Goal: Task Accomplishment & Management: Use online tool/utility

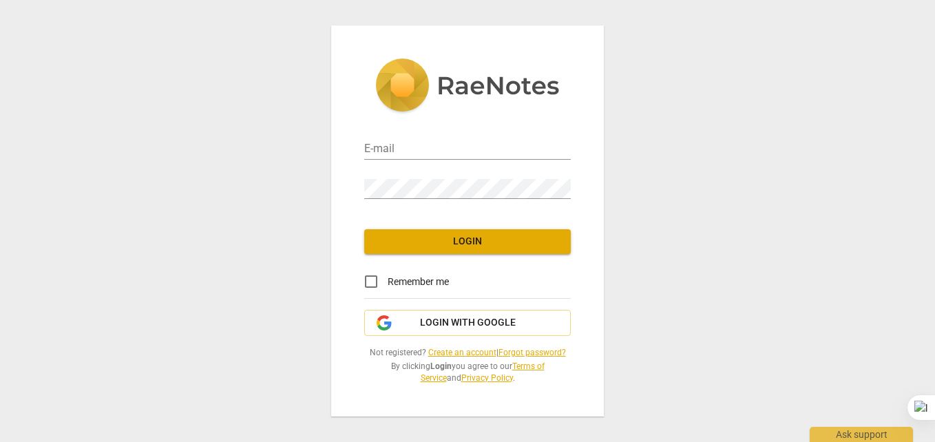
type input "[EMAIL_ADDRESS][DOMAIN_NAME]"
click at [443, 241] on span "Login" at bounding box center [467, 242] width 185 height 14
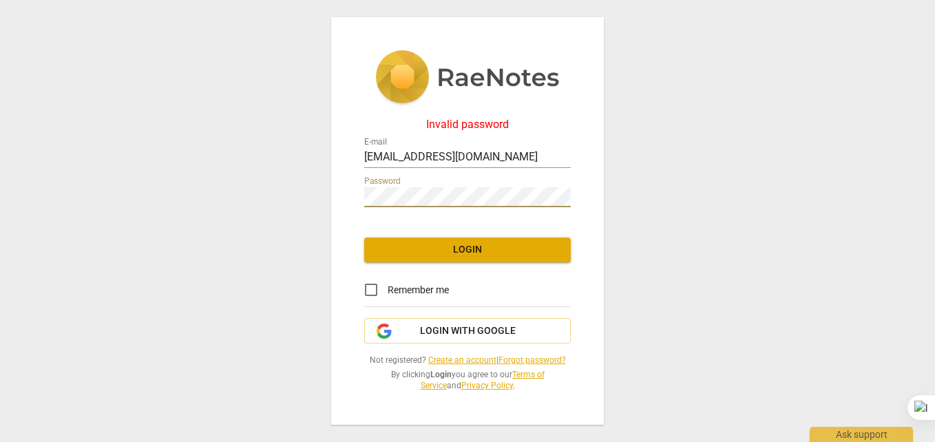
click at [430, 247] on span "Login" at bounding box center [467, 250] width 185 height 14
click at [460, 331] on span "Login with Google" at bounding box center [468, 331] width 96 height 14
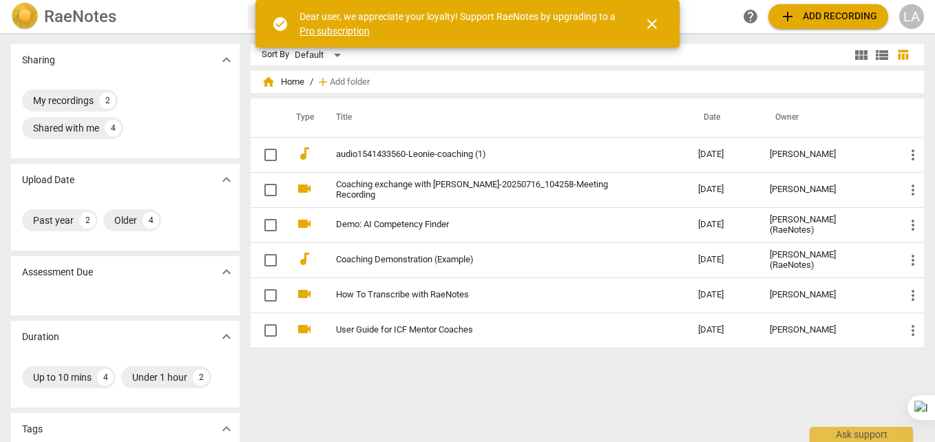
click at [656, 32] on button "close" at bounding box center [652, 24] width 33 height 33
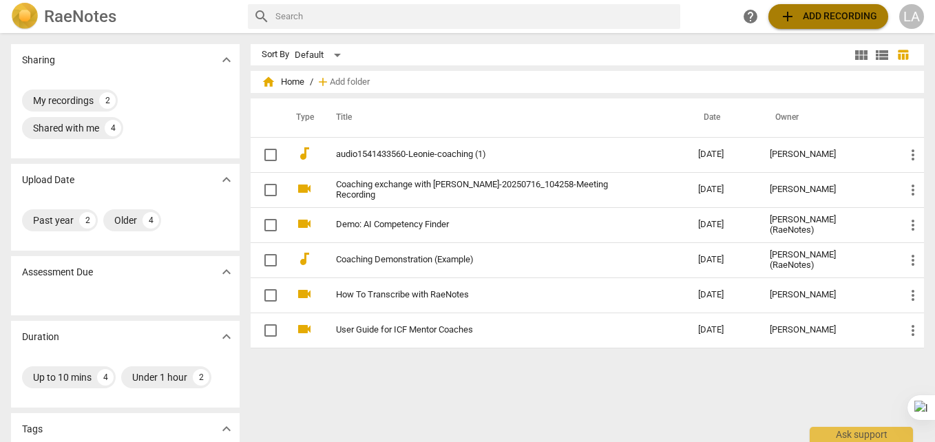
click at [793, 17] on span "add" at bounding box center [788, 16] width 17 height 17
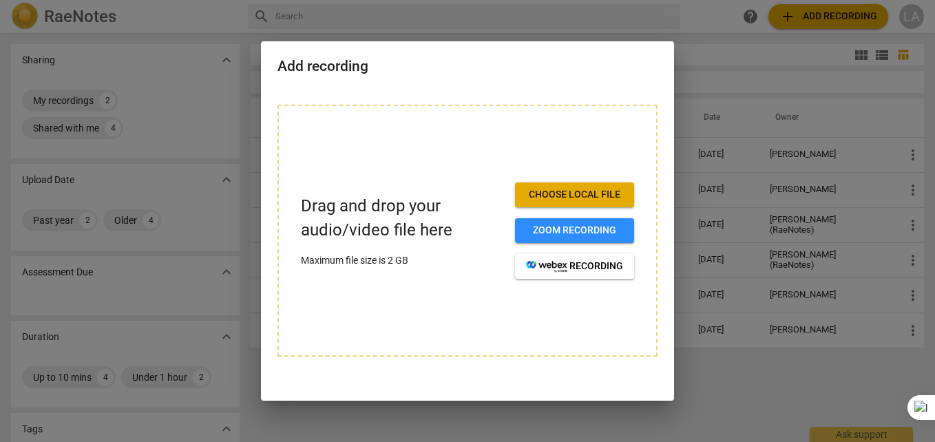
click at [568, 200] on span "Choose local file" at bounding box center [574, 195] width 97 height 14
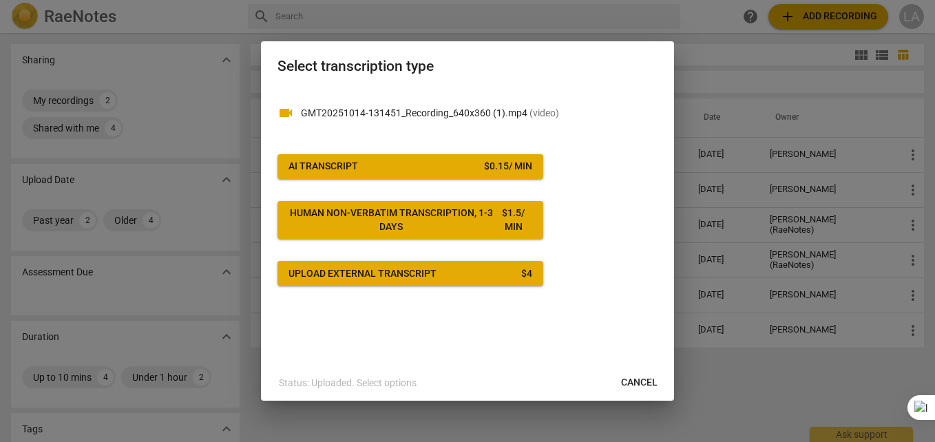
click at [446, 165] on span "AI Transcript $ 0.15 / min" at bounding box center [411, 167] width 244 height 14
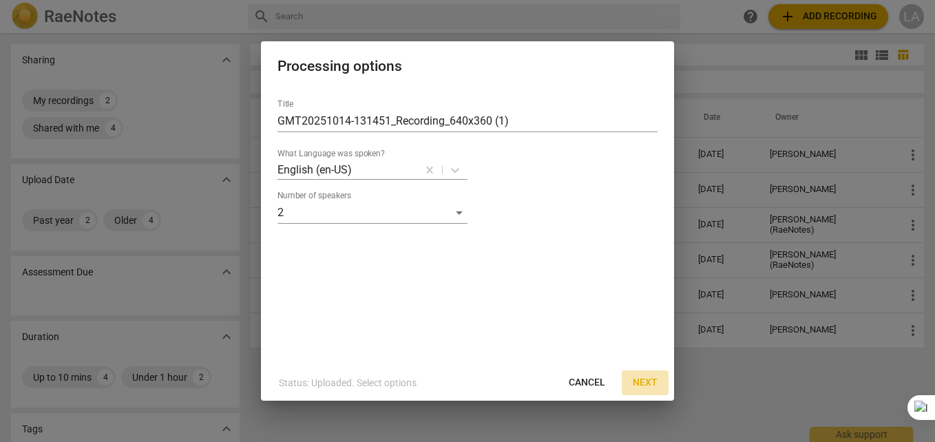
click at [661, 380] on button "Next" at bounding box center [645, 383] width 47 height 25
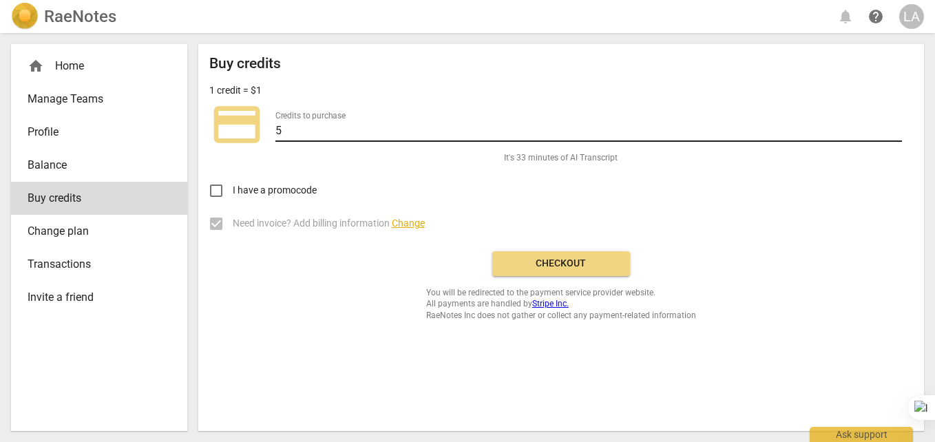
click at [301, 134] on input "5" at bounding box center [589, 132] width 627 height 20
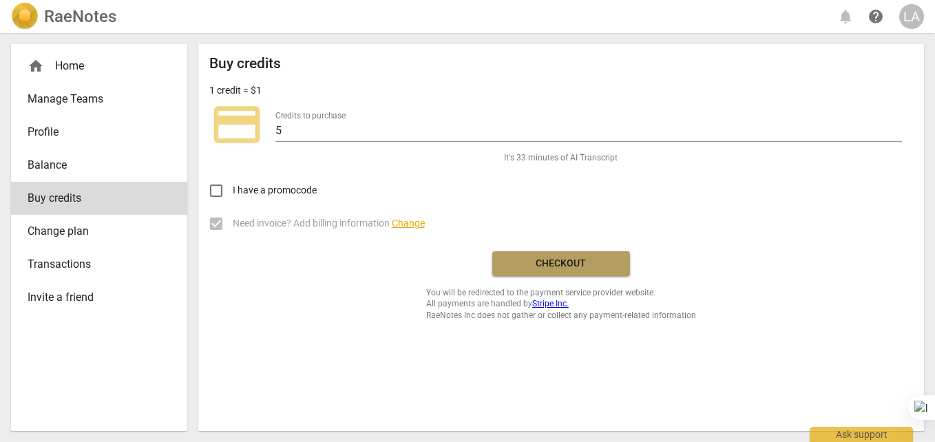
click at [528, 254] on button "Checkout" at bounding box center [561, 263] width 138 height 25
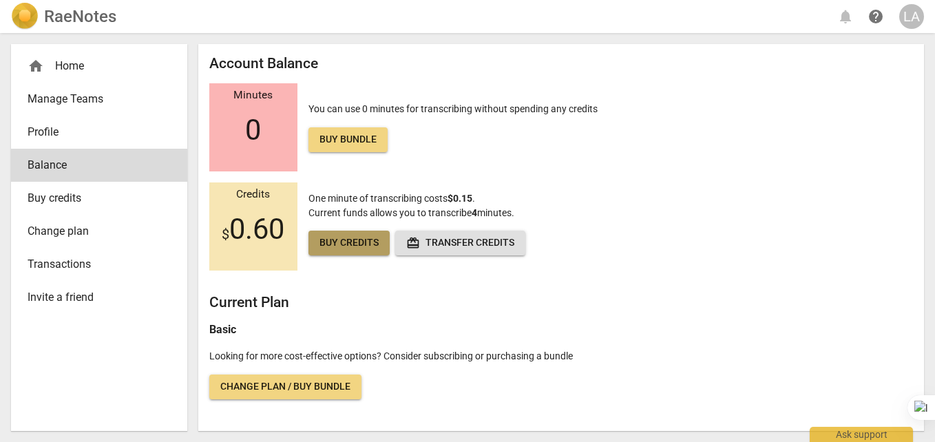
click at [326, 247] on span "Buy credits" at bounding box center [349, 243] width 59 height 14
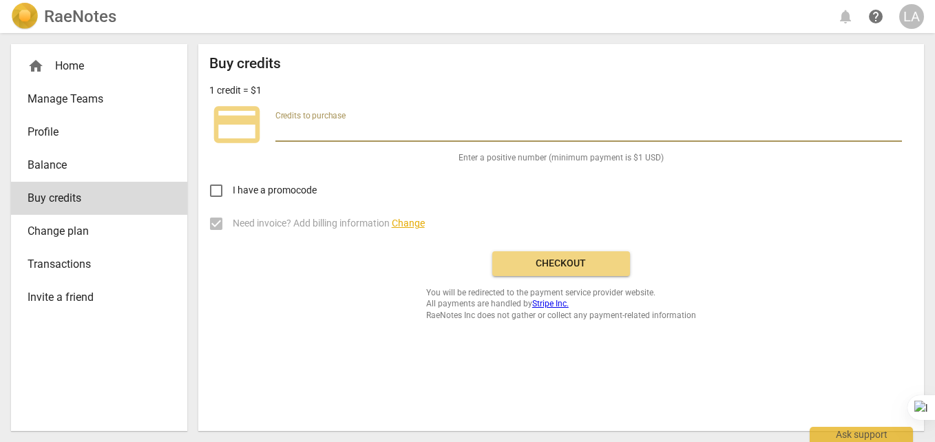
click at [349, 129] on input "number" at bounding box center [589, 132] width 627 height 20
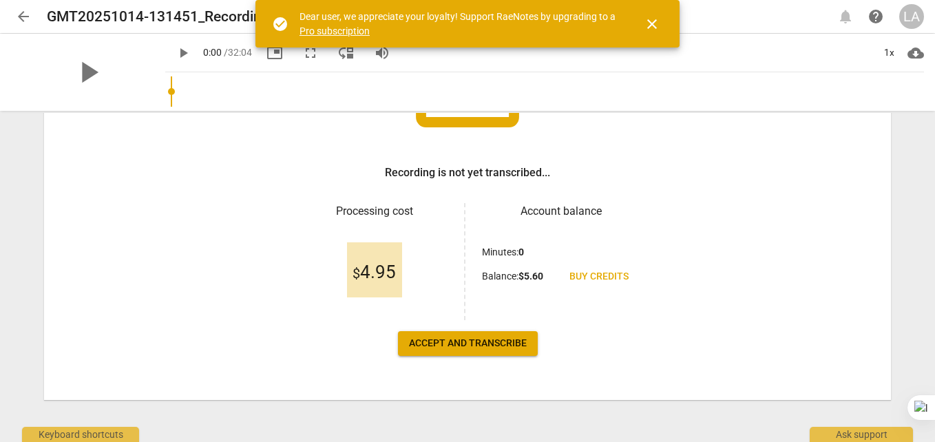
scroll to position [179, 0]
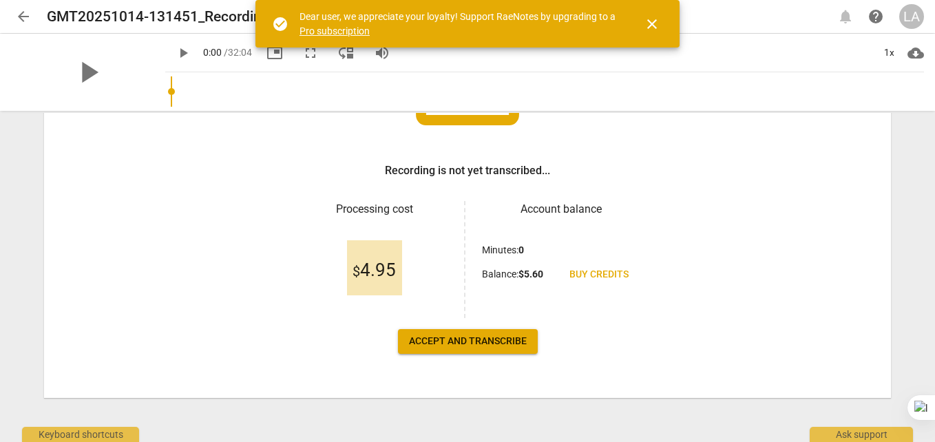
click at [429, 335] on span "Accept and transcribe" at bounding box center [468, 342] width 118 height 14
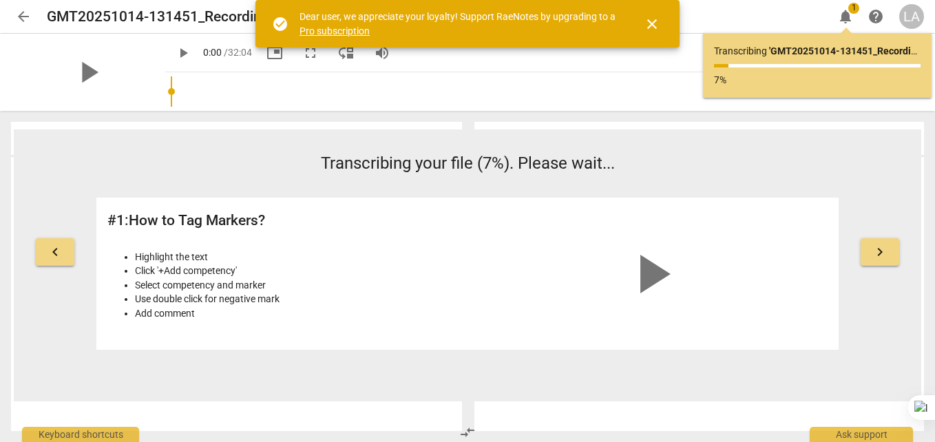
click at [654, 22] on span "close" at bounding box center [652, 24] width 17 height 17
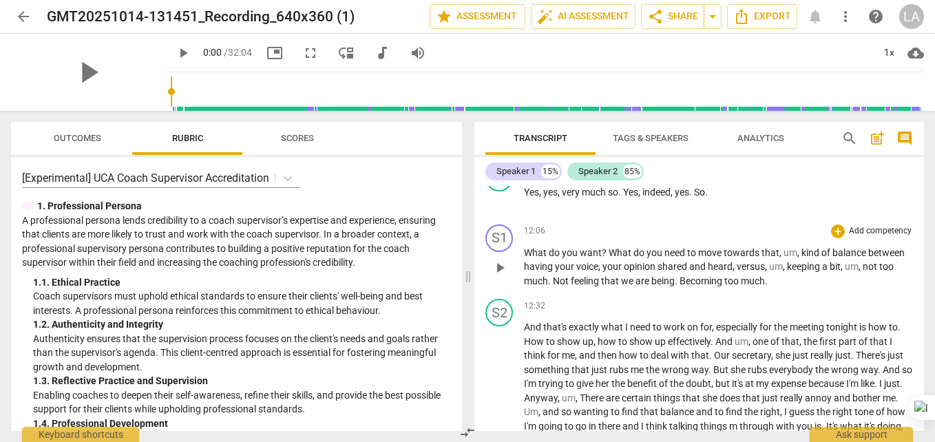
scroll to position [2204, 0]
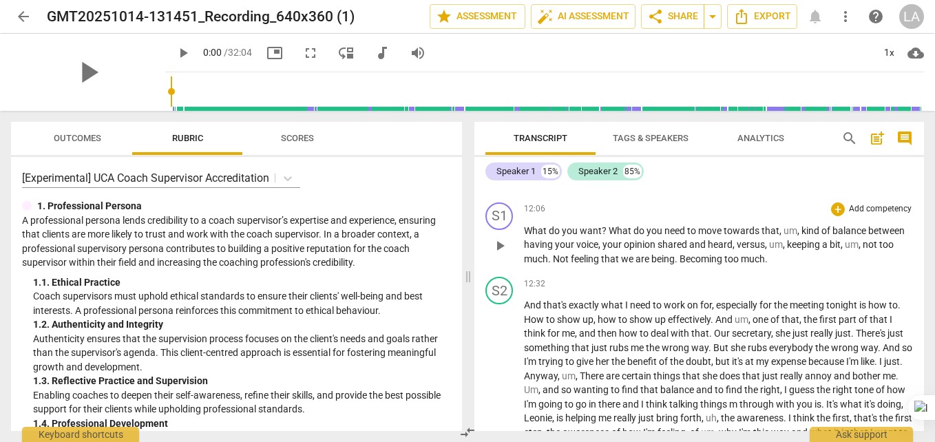
click at [769, 250] on span "um" at bounding box center [776, 244] width 14 height 11
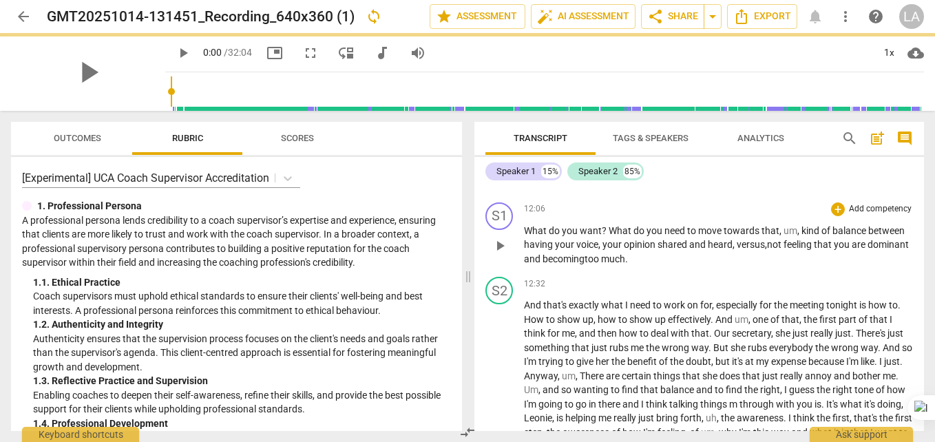
click at [605, 236] on span "?" at bounding box center [605, 230] width 7 height 11
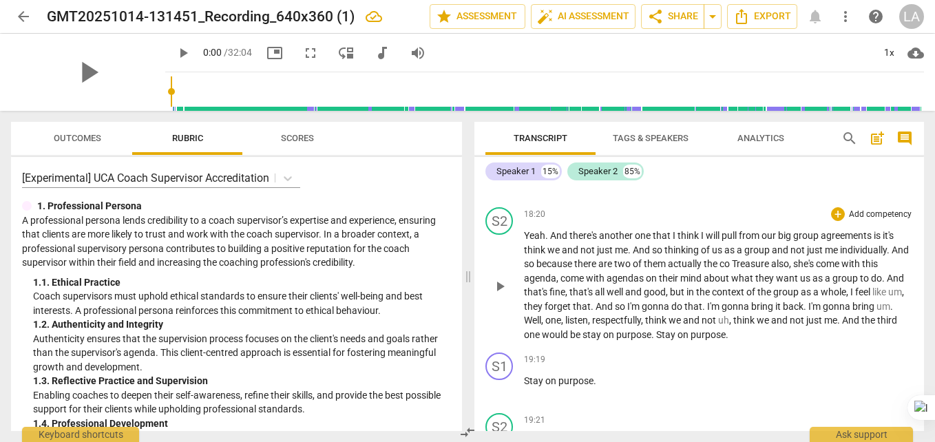
scroll to position [3582, 0]
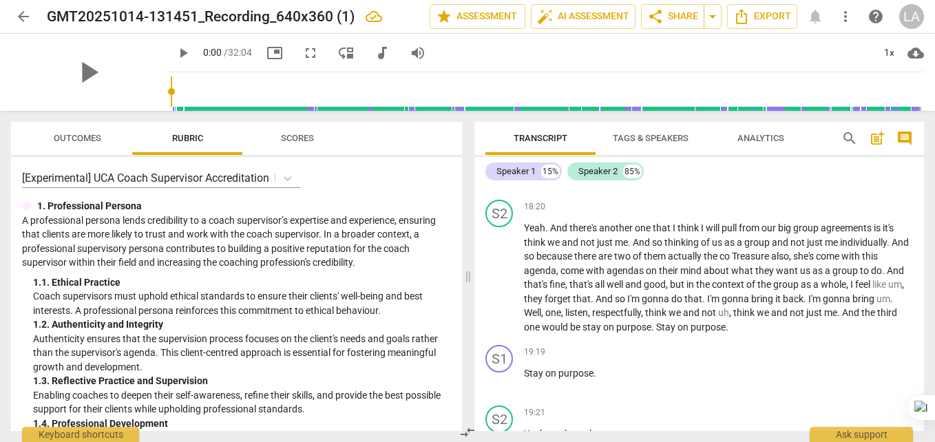
click at [662, 175] on p "Sounds like a strategy . Yes , yes ." at bounding box center [718, 167] width 389 height 14
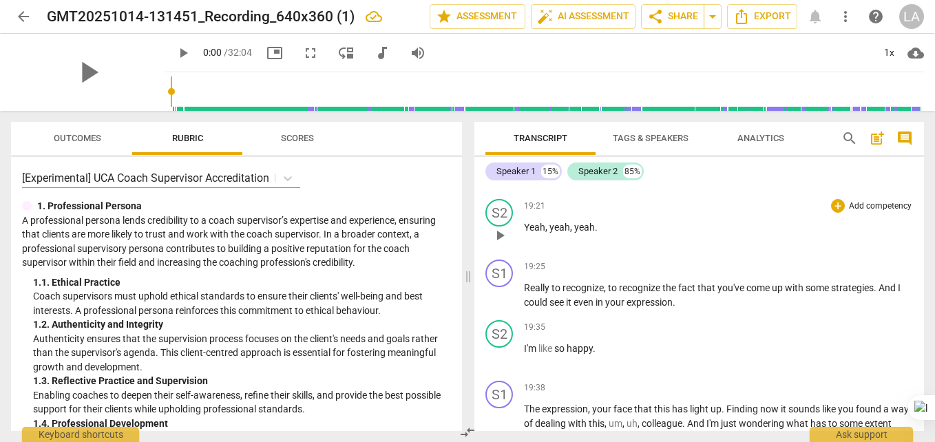
scroll to position [3857, 0]
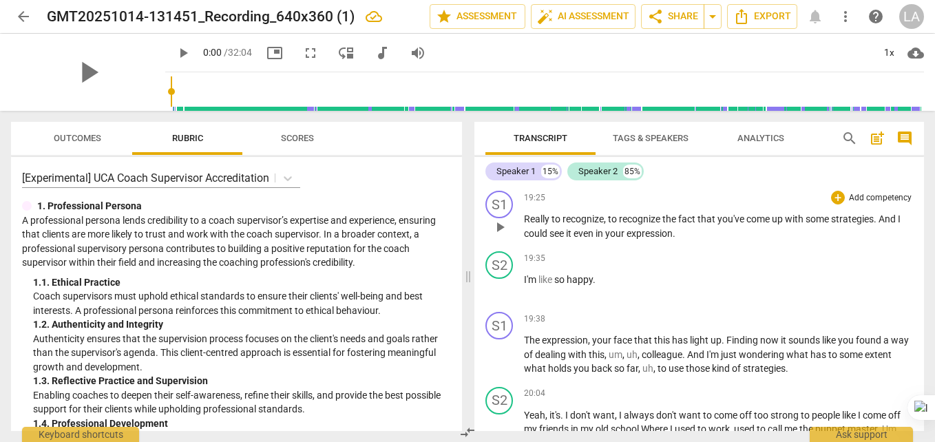
click at [526, 225] on span "Really" at bounding box center [538, 219] width 28 height 11
click at [549, 225] on span "Really" at bounding box center [538, 219] width 28 height 11
click at [680, 225] on span "recognize" at bounding box center [657, 219] width 43 height 11
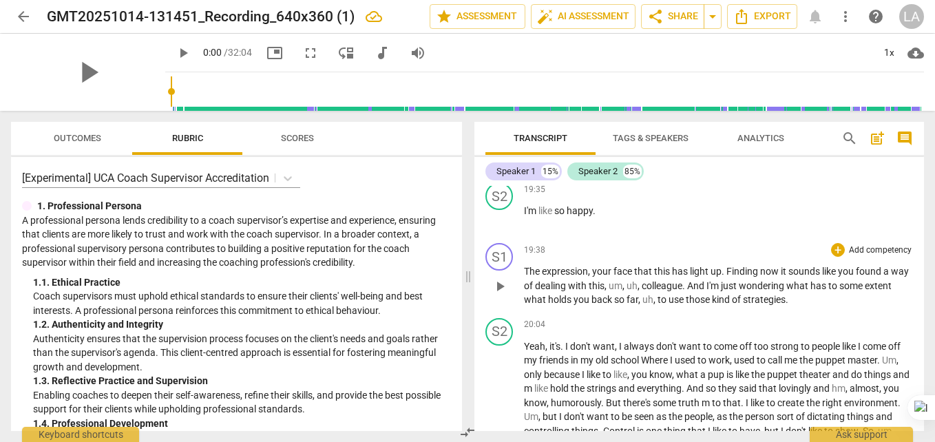
click at [780, 277] on span "now" at bounding box center [770, 271] width 21 height 11
click at [784, 291] on span "has" at bounding box center [776, 285] width 18 height 11
click at [902, 307] on p "The expression , your face that this has light up . I t sounds like you found a…" at bounding box center [718, 285] width 389 height 43
click at [850, 291] on span "extent" at bounding box center [836, 285] width 27 height 11
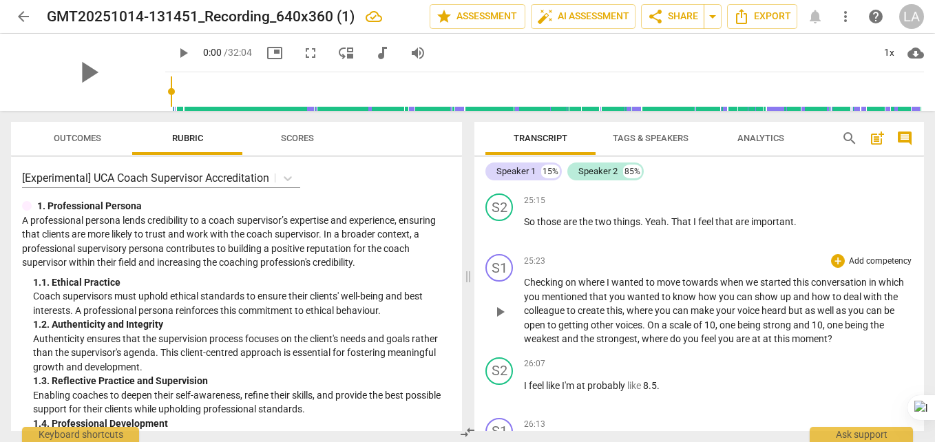
scroll to position [5303, 0]
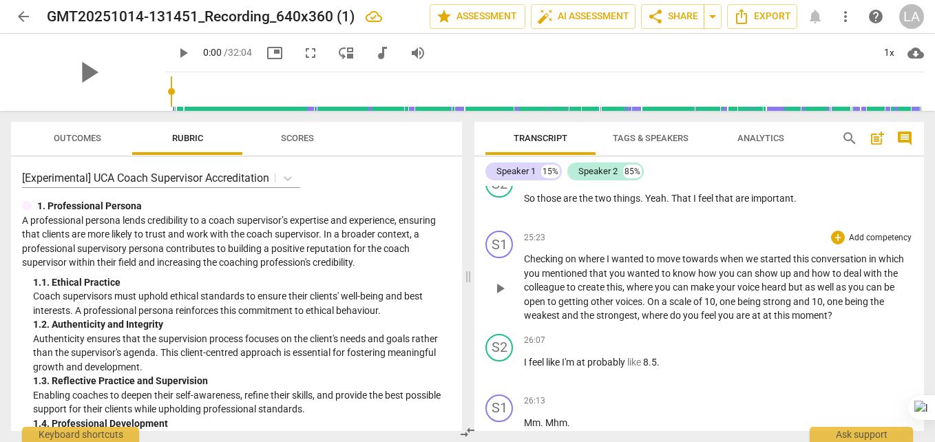
click at [611, 264] on span "I" at bounding box center [609, 258] width 5 height 11
click at [716, 307] on span "10" at bounding box center [710, 301] width 11 height 11
click at [596, 321] on span "the" at bounding box center [589, 315] width 16 height 11
click at [842, 307] on span "," at bounding box center [840, 301] width 4 height 11
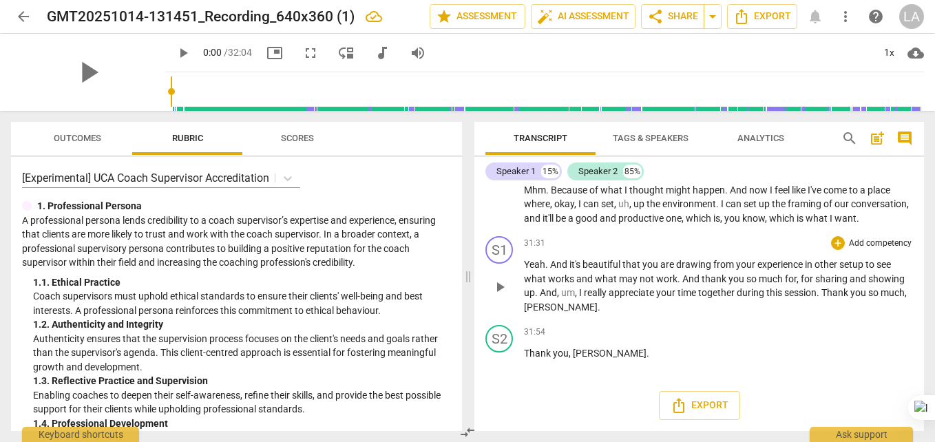
scroll to position [7027, 0]
click at [703, 408] on span "Export" at bounding box center [700, 405] width 58 height 17
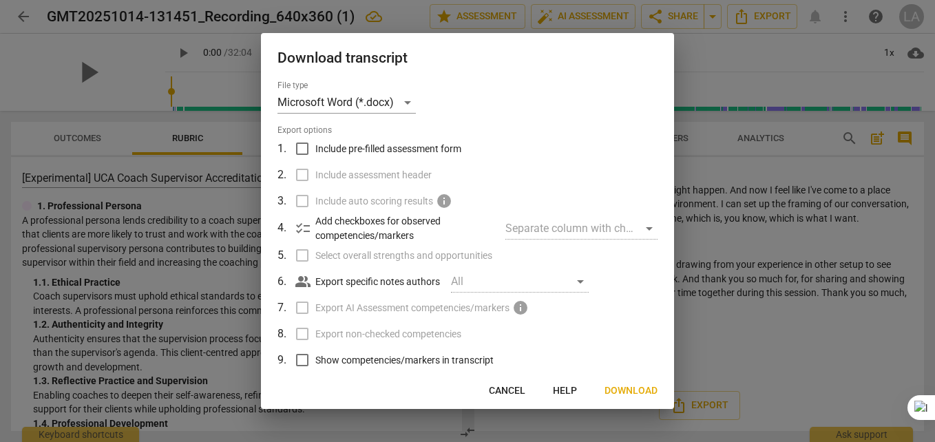
click at [625, 391] on span "Download" at bounding box center [631, 391] width 53 height 14
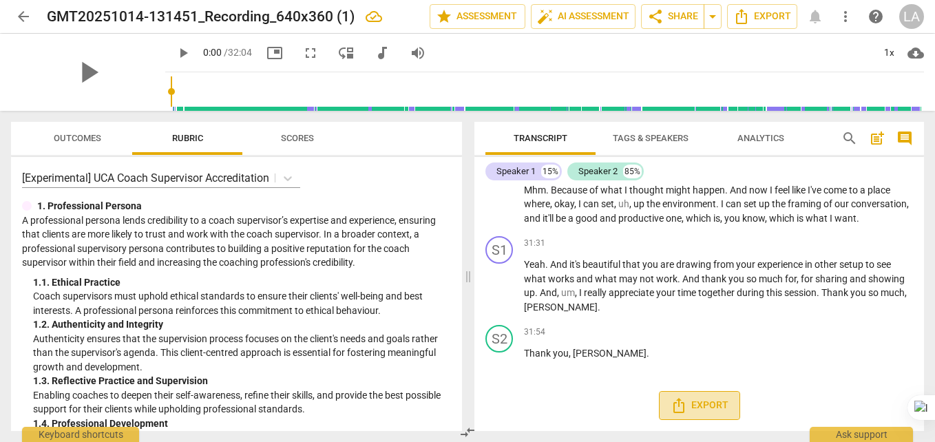
click at [703, 406] on span "Export" at bounding box center [700, 405] width 58 height 17
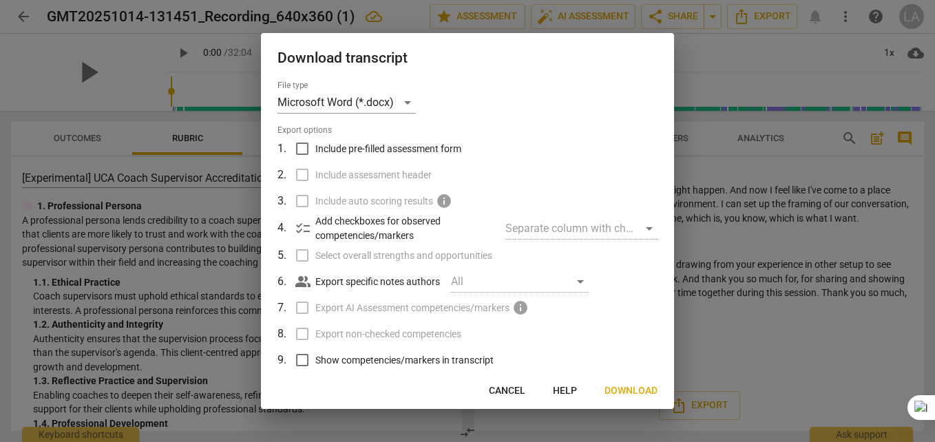
click at [302, 146] on input "Include pre-filled assessment form" at bounding box center [302, 149] width 26 height 26
checkbox input "true"
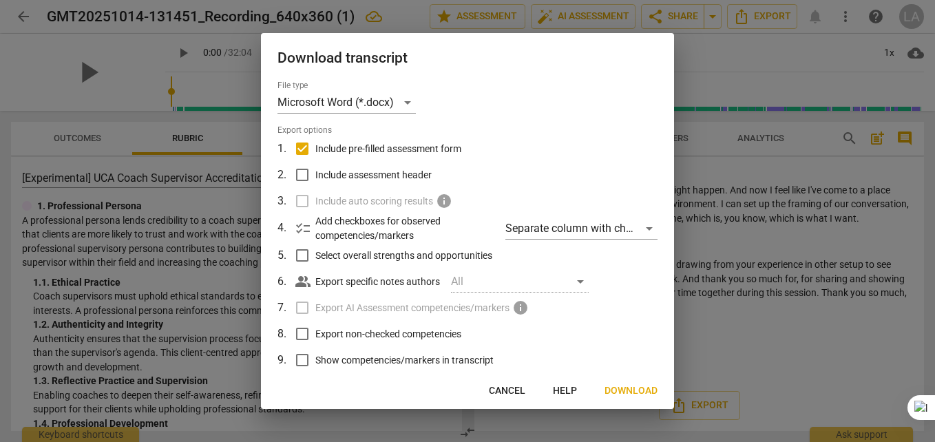
click at [304, 176] on input "Include assessment header" at bounding box center [302, 175] width 26 height 26
checkbox input "true"
click at [300, 252] on input "Select overall strengths and opportunities" at bounding box center [302, 255] width 26 height 26
checkbox input "true"
click at [303, 360] on input "Show competencies/markers in transcript" at bounding box center [302, 360] width 26 height 26
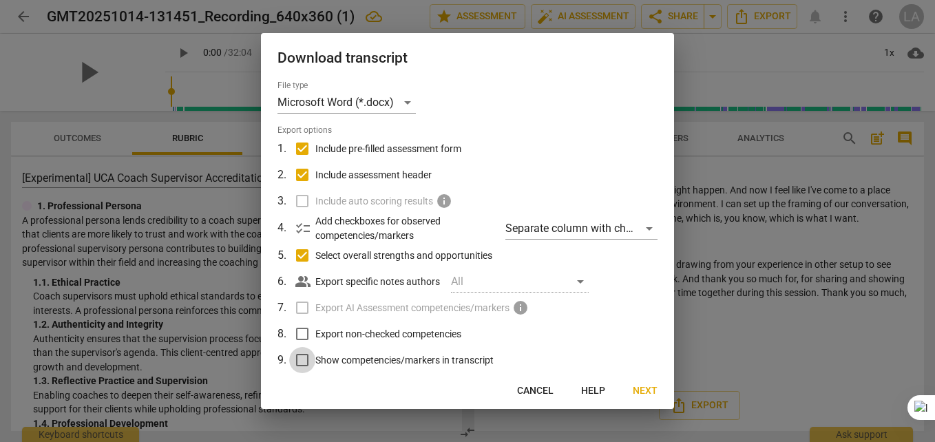
checkbox input "true"
click at [645, 390] on span "Next" at bounding box center [645, 391] width 25 height 14
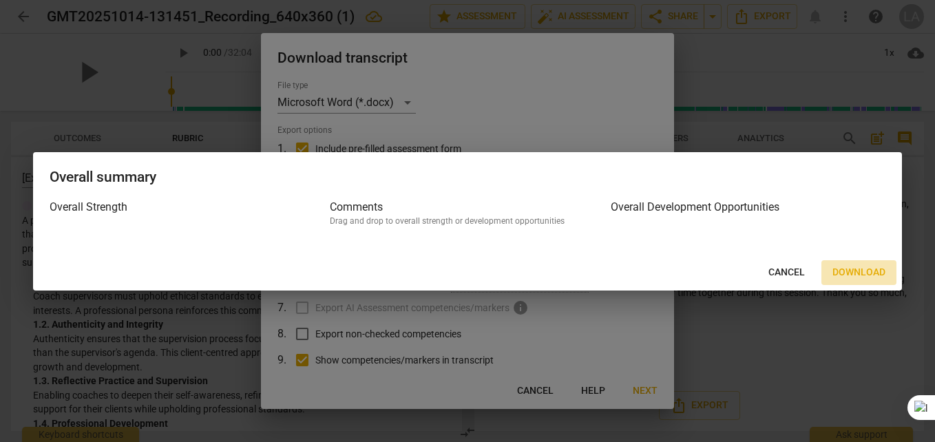
click at [864, 270] on span "Download" at bounding box center [859, 273] width 53 height 14
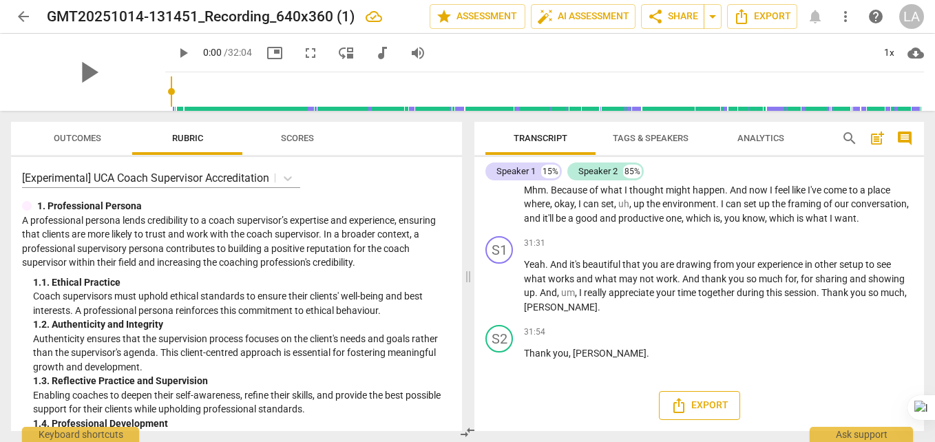
click at [705, 407] on span "Export" at bounding box center [700, 405] width 58 height 17
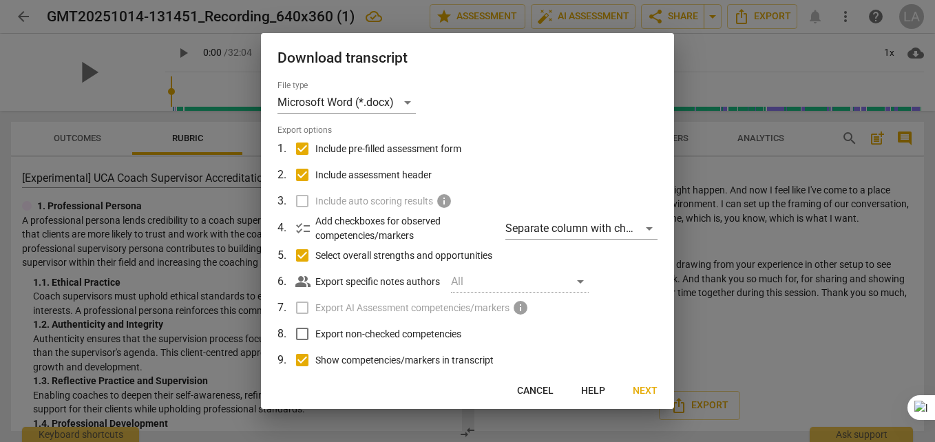
click at [302, 198] on label "Include auto scoring results info" at bounding box center [466, 201] width 361 height 26
click at [643, 228] on div "Separate column with check marks" at bounding box center [582, 229] width 152 height 22
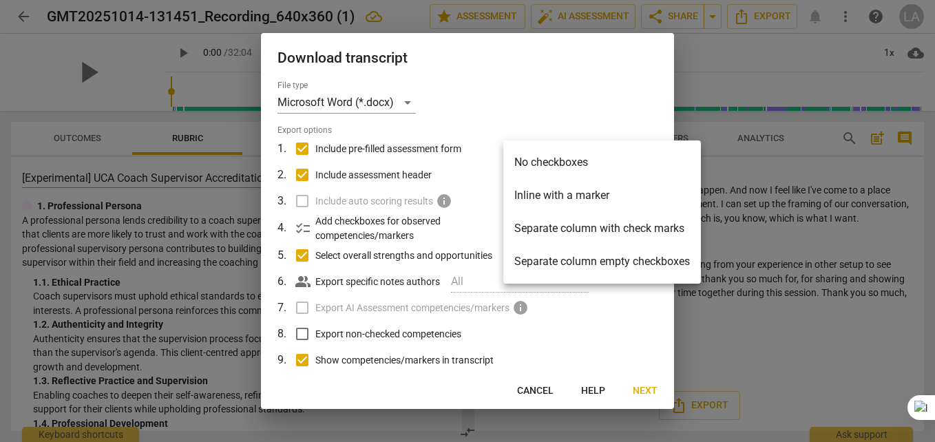
click at [568, 228] on li "Separate column with check marks" at bounding box center [602, 228] width 198 height 33
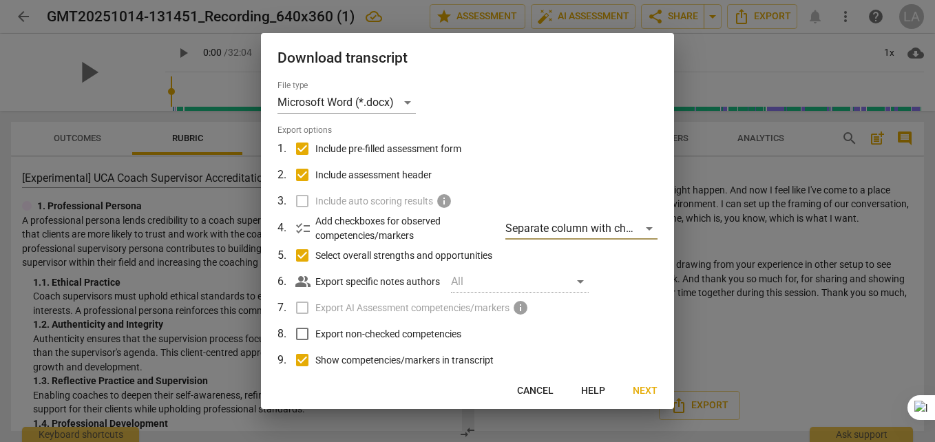
click at [582, 282] on div "All" at bounding box center [520, 282] width 138 height 22
click at [581, 280] on div "All" at bounding box center [520, 282] width 138 height 22
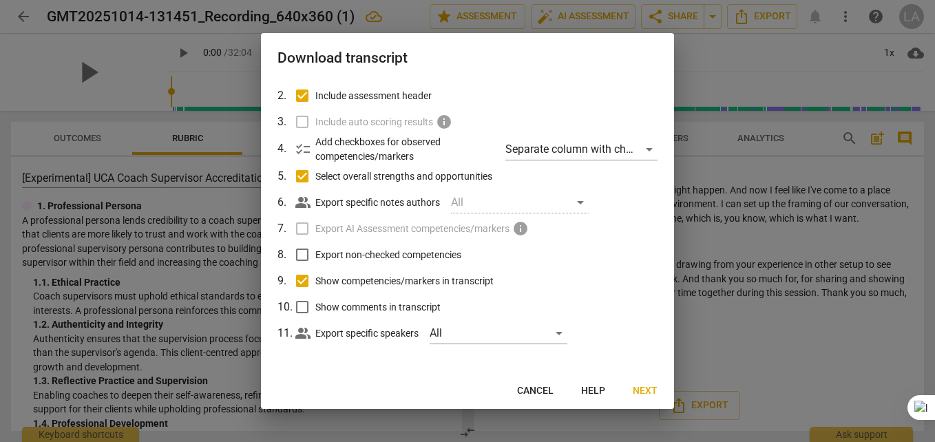
scroll to position [80, 0]
click at [561, 333] on div "All" at bounding box center [499, 333] width 138 height 22
click at [453, 334] on input "checkbox" at bounding box center [453, 332] width 33 height 33
checkbox input "true"
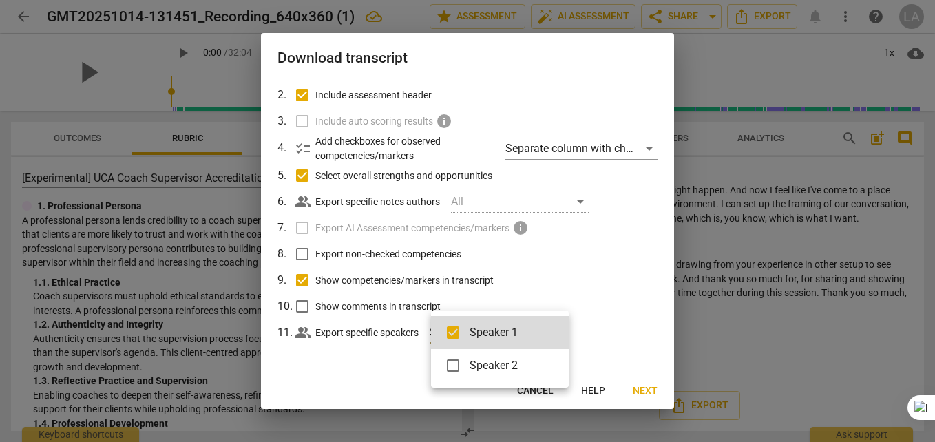
click at [457, 365] on input "checkbox" at bounding box center [453, 365] width 33 height 33
checkbox input "true"
click at [657, 311] on div at bounding box center [467, 221] width 935 height 442
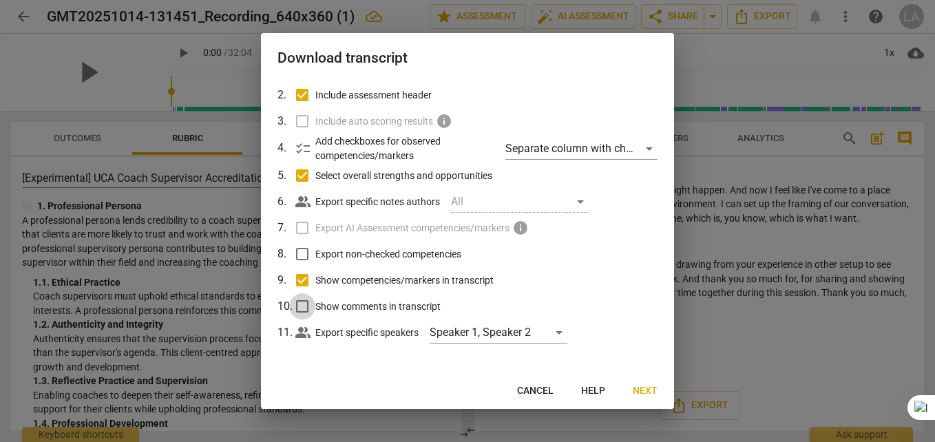
click at [300, 307] on input "Show comments in transcript" at bounding box center [302, 306] width 26 height 26
checkbox input "true"
click at [647, 389] on span "Next" at bounding box center [645, 391] width 25 height 14
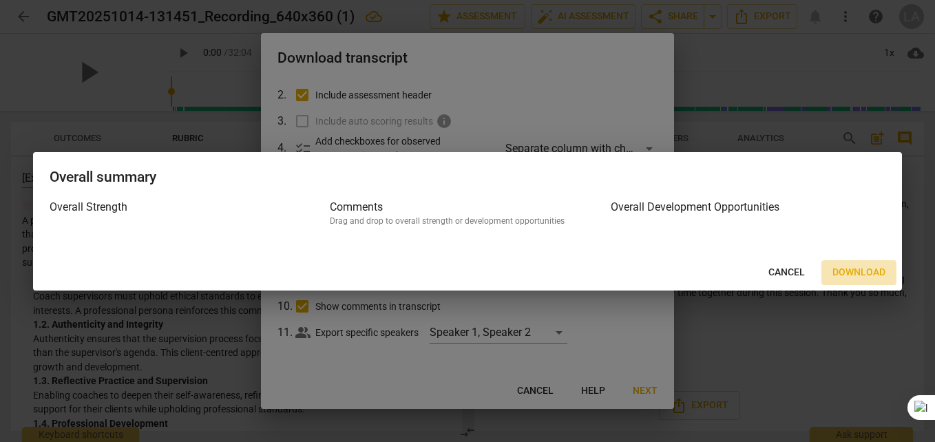
click at [866, 271] on span "Download" at bounding box center [859, 273] width 53 height 14
